Goal: Use online tool/utility: Utilize a website feature to perform a specific function

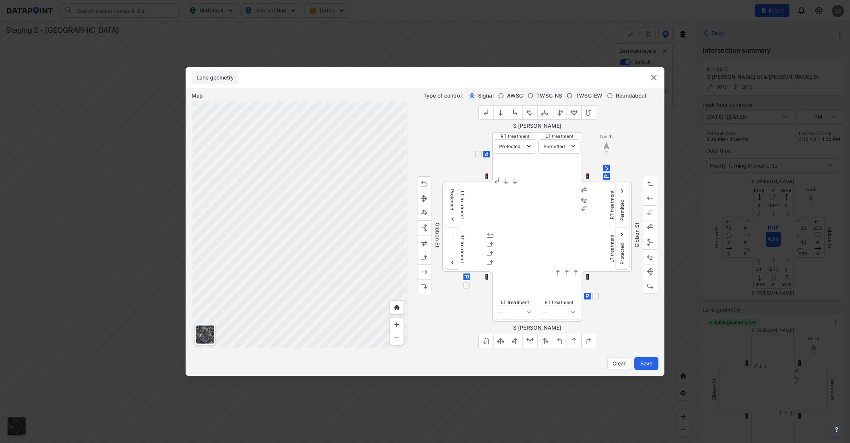
select select "1"
select select "0"
select select "1"
select select "0"
select select "1"
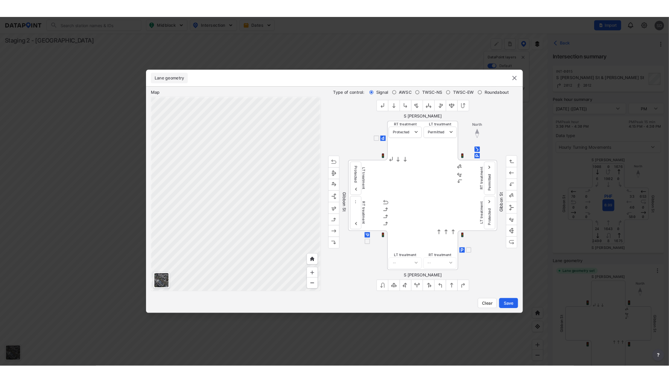
scroll to position [146, 0]
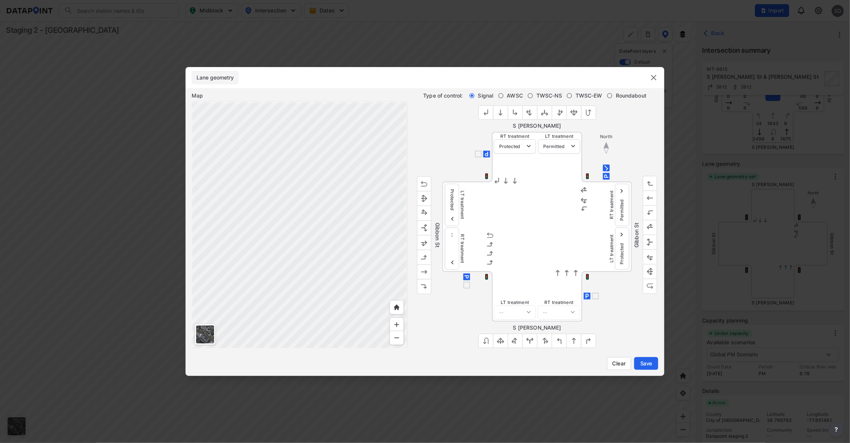
click at [563, 342] on img "outlined primary button group" at bounding box center [560, 341] width 8 height 8
click at [590, 341] on img "outlined primary button group" at bounding box center [589, 341] width 8 height 8
click at [488, 341] on img "outlined primary button group" at bounding box center [486, 341] width 8 height 8
click at [539, 266] on img at bounding box center [540, 267] width 6 height 6
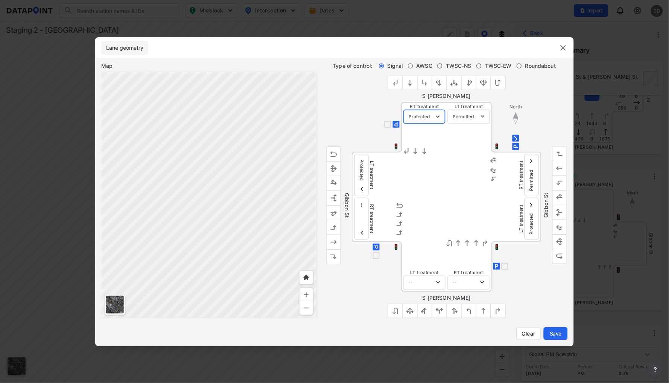
select select "0"
select select "1"
select select "0"
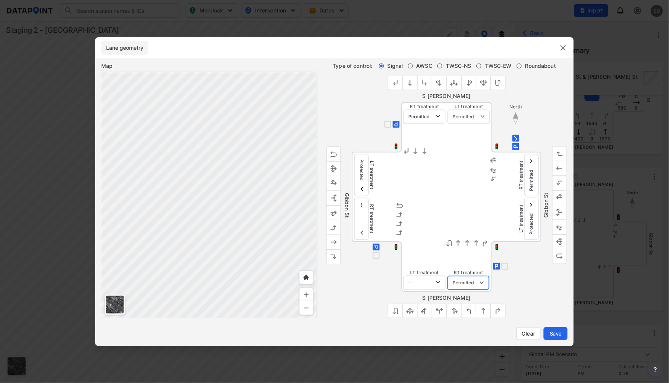
select select "1"
select select "0"
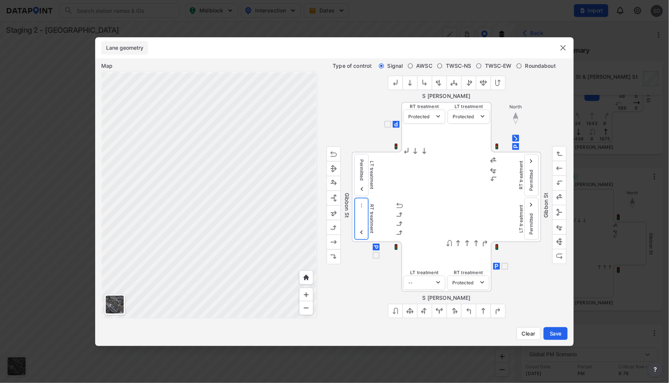
select select "1"
select select
select select "1"
click at [254, 2] on div "Lane geometry Map Type of control: Signal AWSC TWSC-NS TWSC-EW Roundabout S [PE…" at bounding box center [334, 191] width 669 height 383
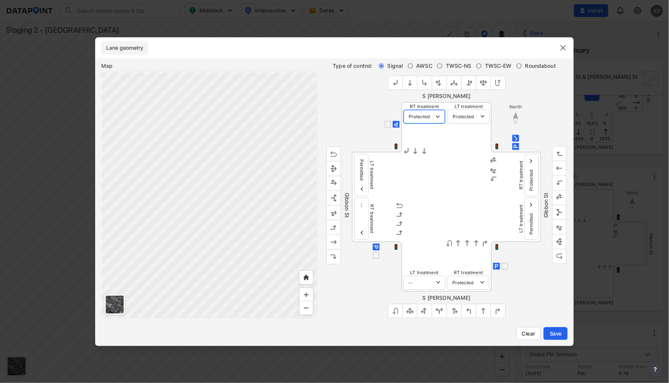
select select "0"
select select "1"
select select "0"
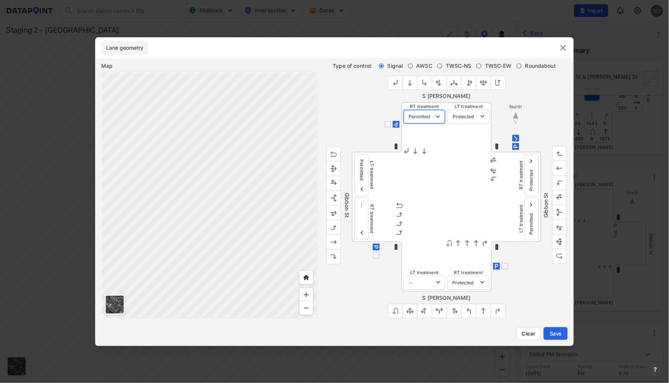
select select "0"
click at [441, 146] on div "RT treatment -- Protected Permitted LT treatment -- Protected Permitted" at bounding box center [447, 127] width 90 height 50
select select "1"
select select "0"
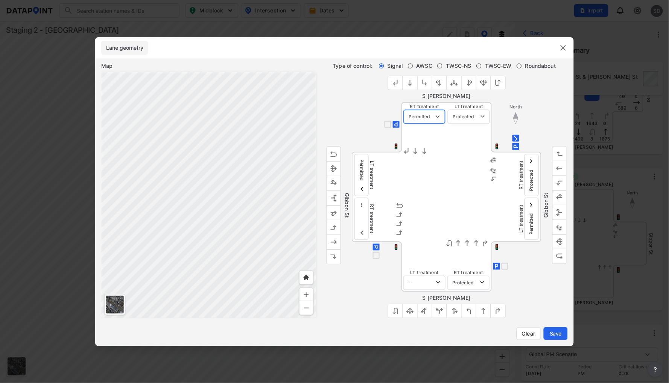
select select "0"
select select
select select "1"
select select "0"
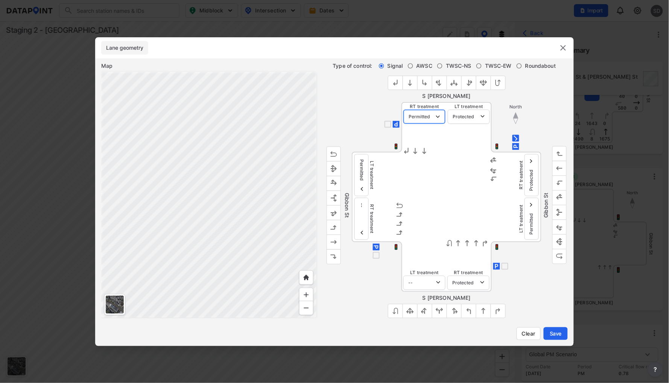
select select "0"
select select "1"
select select
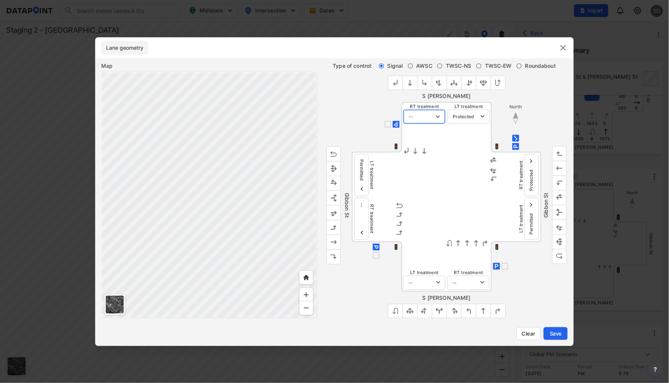
select select "1"
select select "0"
select select
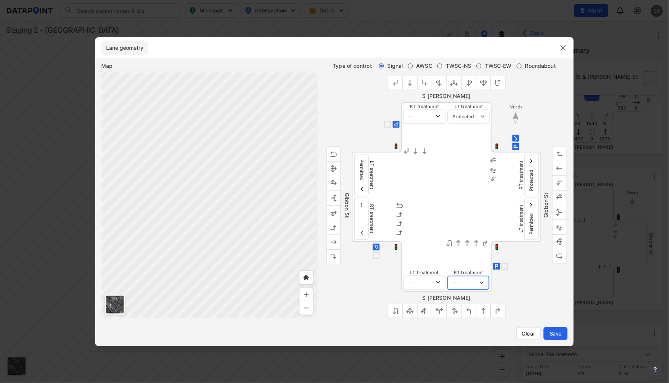
select select "1"
select select "0"
click at [425, 179] on div at bounding box center [447, 196] width 90 height 89
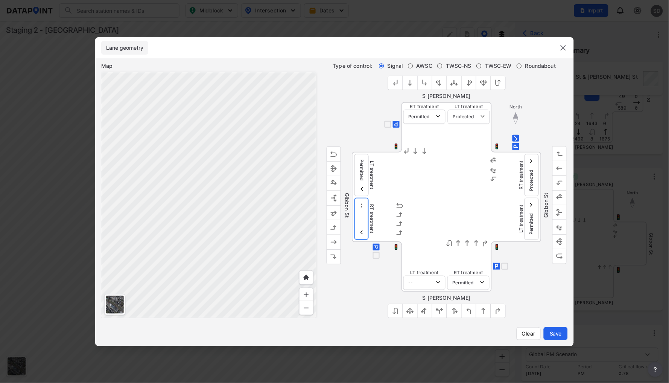
select select "0"
click at [523, 170] on label "RT treatment" at bounding box center [522, 174] width 6 height 29
select select
click at [506, 182] on div "RT treatment -- Protected Permitted LT treatment -- Protected Permitted" at bounding box center [517, 196] width 50 height 89
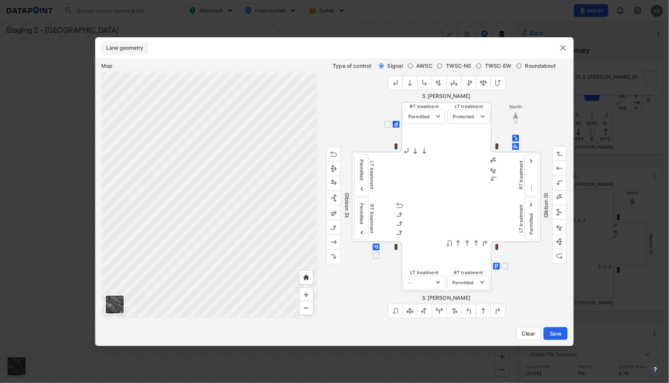
click at [523, 65] on label "Roundabout" at bounding box center [537, 66] width 40 height 8
click at [523, 65] on input "Roundabout" at bounding box center [520, 66] width 6 height 6
radio input "true"
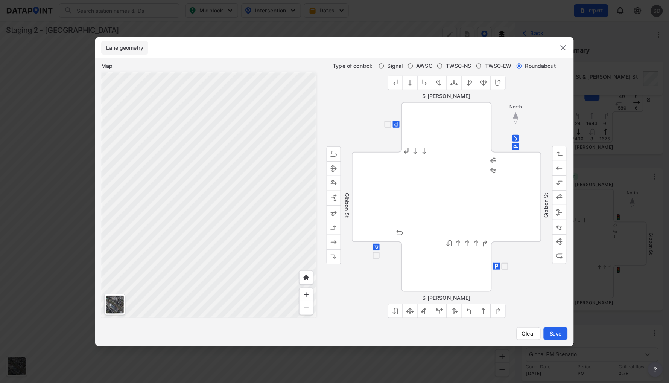
click at [380, 69] on input "Signal" at bounding box center [382, 66] width 6 height 6
radio input "true"
click at [519, 137] on input "checkbox" at bounding box center [516, 138] width 9 height 9
click at [518, 139] on input "checkbox" at bounding box center [516, 138] width 9 height 9
checkbox input "true"
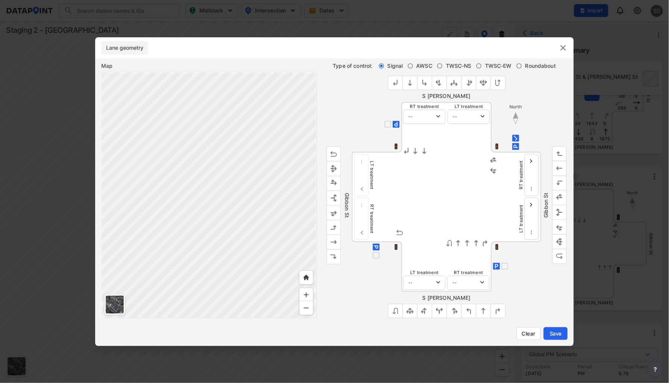
click at [385, 127] on input "checkbox" at bounding box center [388, 124] width 9 height 9
checkbox input "true"
click at [378, 257] on input "checkbox" at bounding box center [376, 255] width 9 height 9
click at [378, 256] on input "checkbox" at bounding box center [376, 255] width 9 height 9
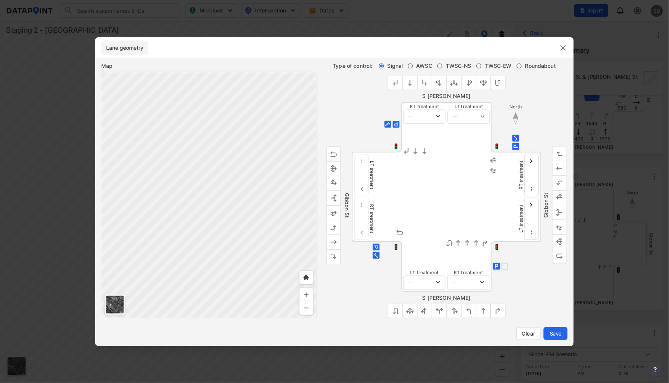
click at [377, 257] on input "checkbox" at bounding box center [376, 255] width 9 height 9
checkbox input "false"
